Goal: Information Seeking & Learning: Check status

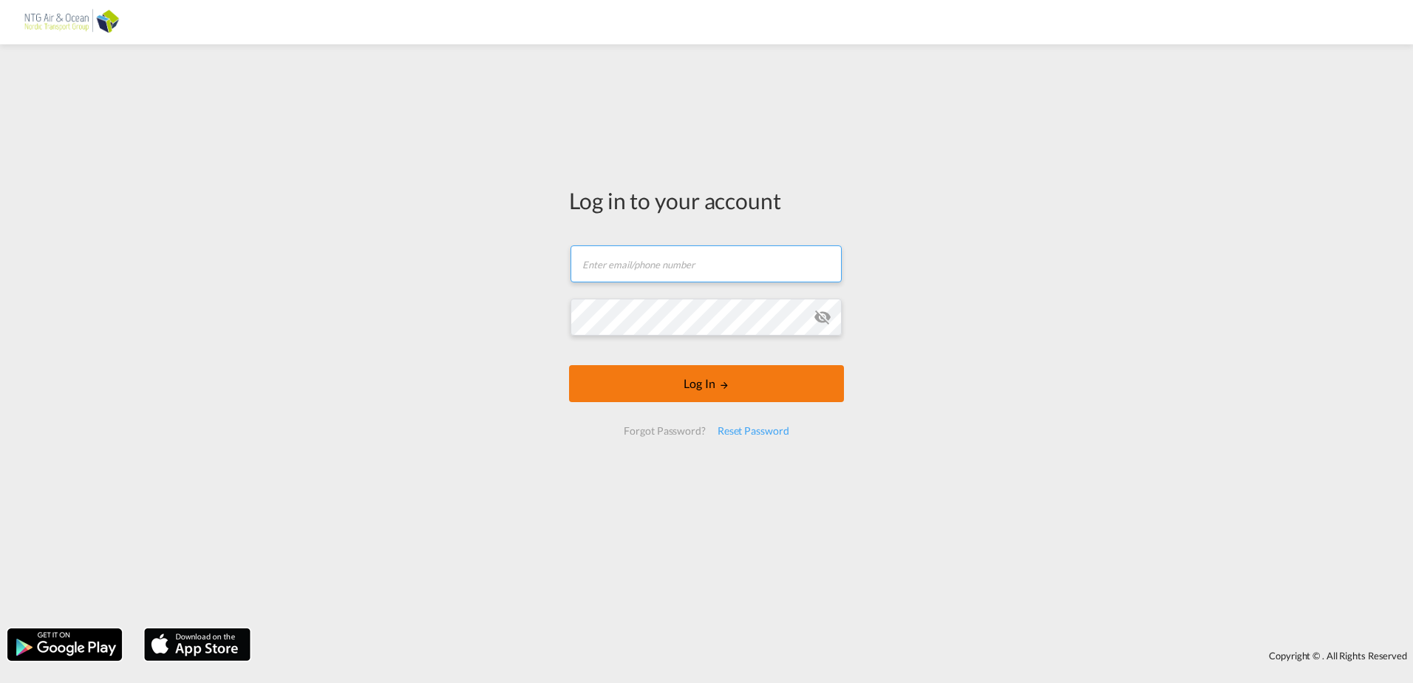
type input "[EMAIL_ADDRESS][DOMAIN_NAME]"
click at [705, 388] on button "Log In" at bounding box center [706, 383] width 275 height 37
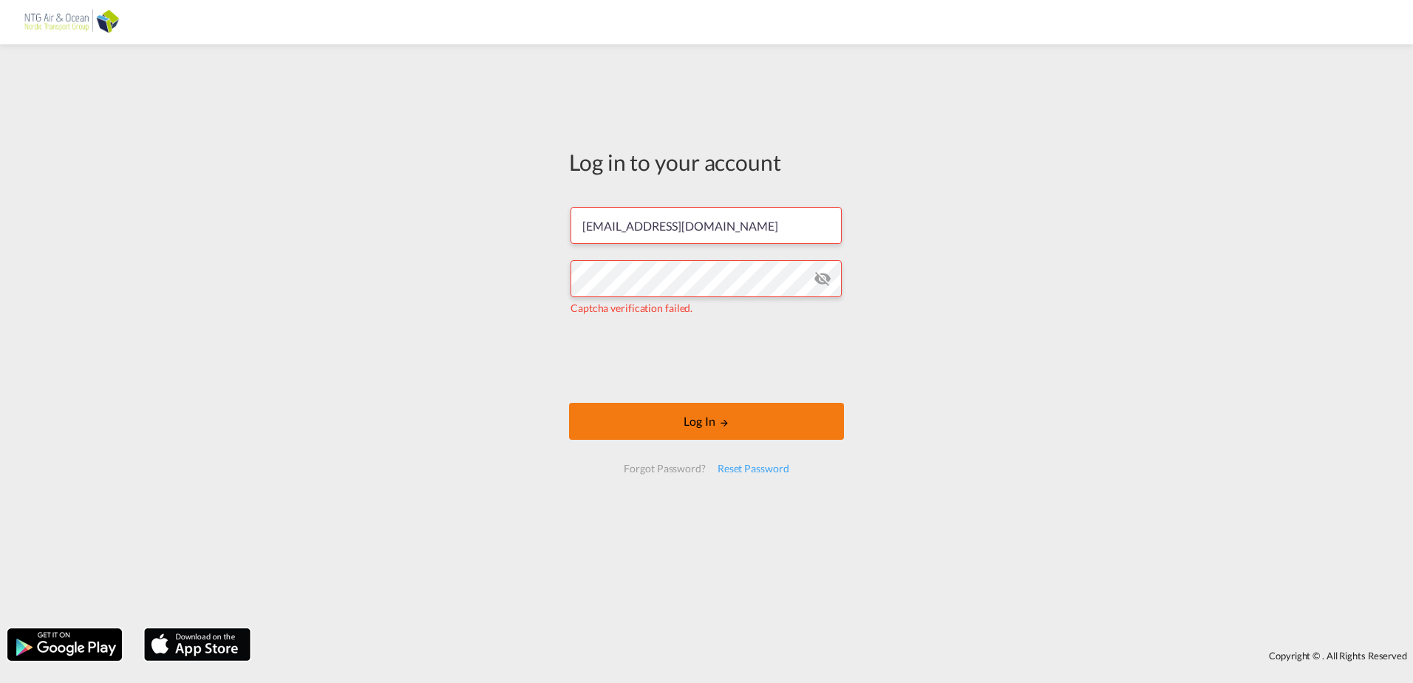
click at [728, 416] on button "Log In" at bounding box center [706, 421] width 275 height 37
